Goal: Information Seeking & Learning: Learn about a topic

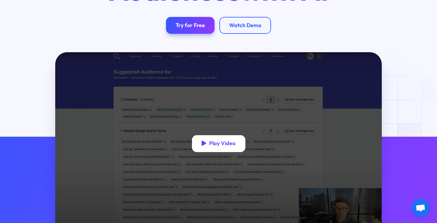
click at [214, 145] on div "Play Video" at bounding box center [222, 143] width 26 height 7
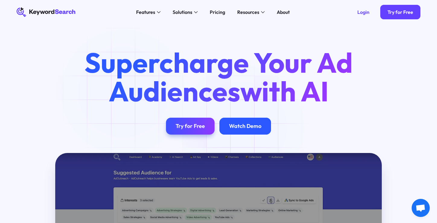
click at [242, 127] on div "Watch Demo" at bounding box center [245, 126] width 32 height 7
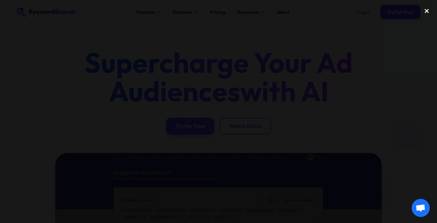
click at [429, 11] on div "close lightbox" at bounding box center [427, 11] width 21 height 13
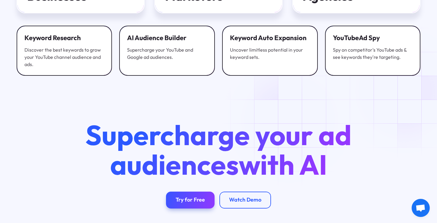
scroll to position [2148, 0]
